Goal: Task Accomplishment & Management: Manage account settings

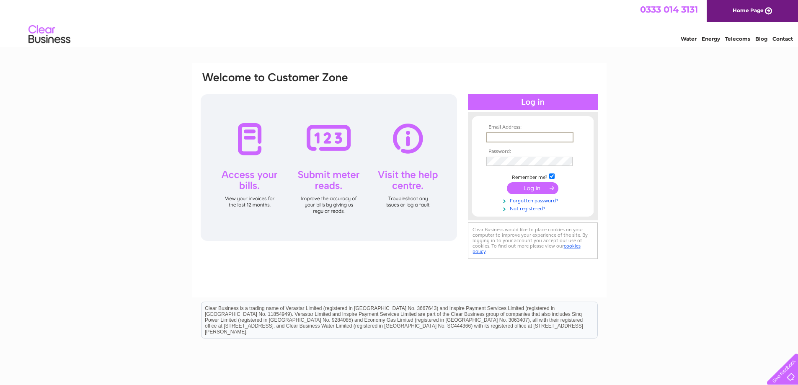
click at [494, 134] on input "text" at bounding box center [529, 137] width 87 height 10
type input "[EMAIL_ADDRESS][DOMAIN_NAME]"
click at [507, 182] on input "submit" at bounding box center [533, 188] width 52 height 12
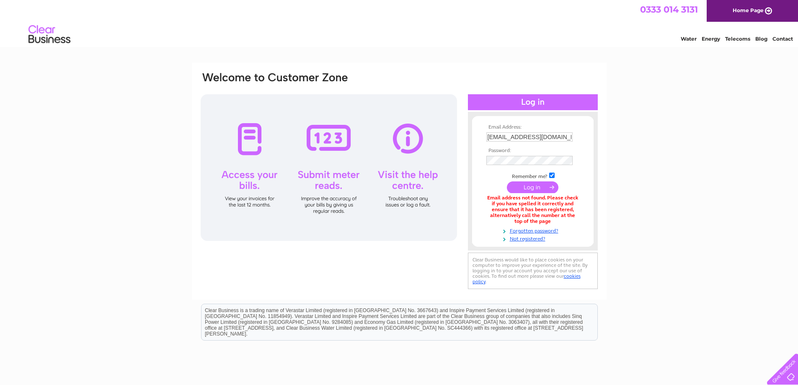
click at [501, 179] on tbody "Email Address: [EMAIL_ADDRESS][DOMAIN_NAME] Password: Remember me?" at bounding box center [532, 183] width 97 height 118
click at [531, 186] on input "submit" at bounding box center [533, 187] width 52 height 12
